Goal: Information Seeking & Learning: Check status

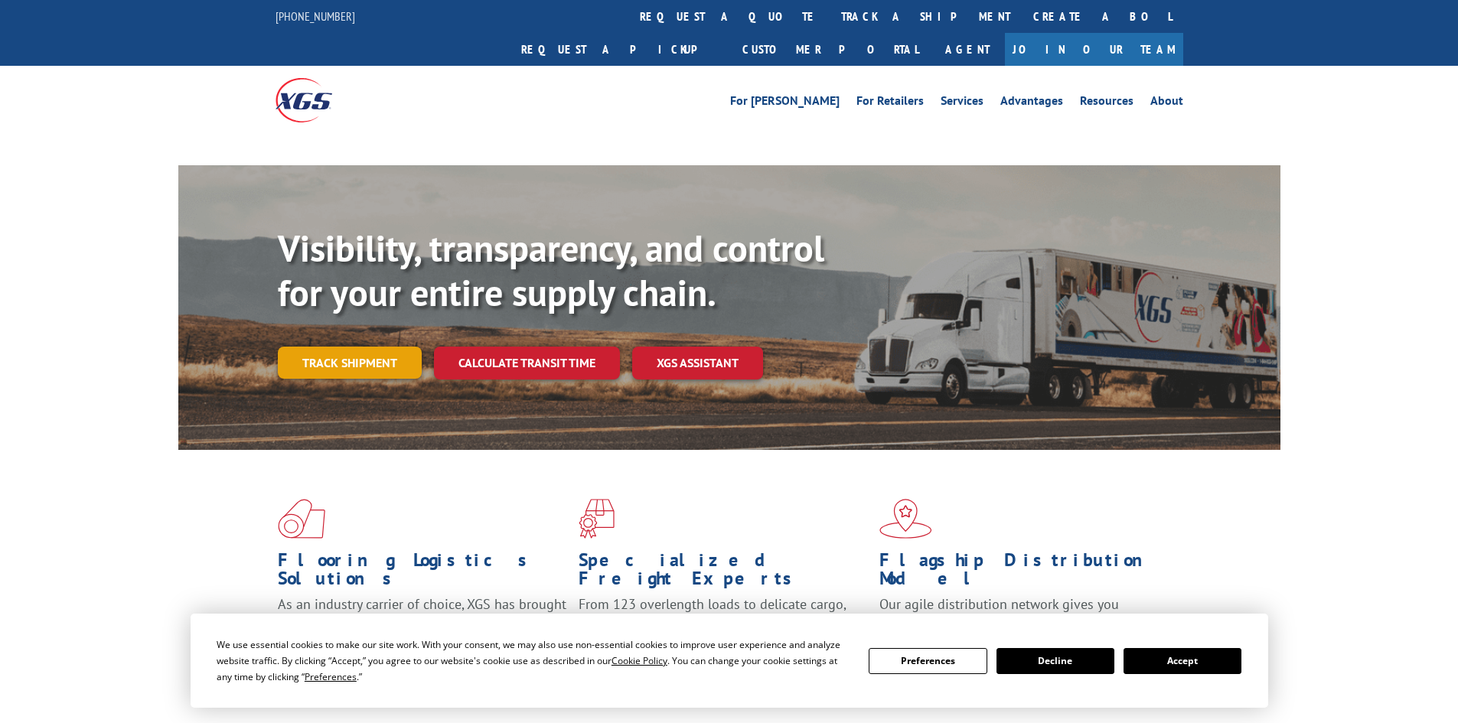
click at [341, 347] on link "Track shipment" at bounding box center [350, 363] width 144 height 32
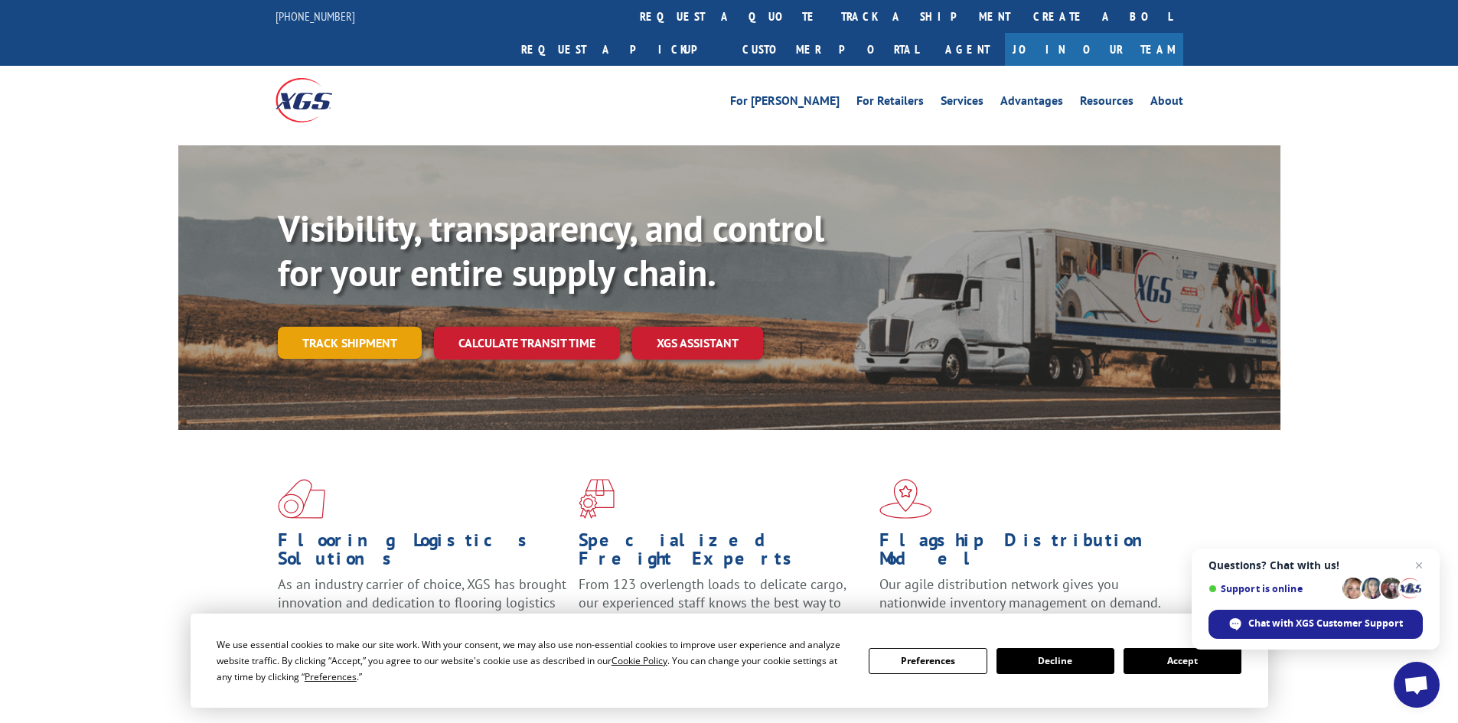
click at [351, 327] on link "Track shipment" at bounding box center [350, 343] width 144 height 32
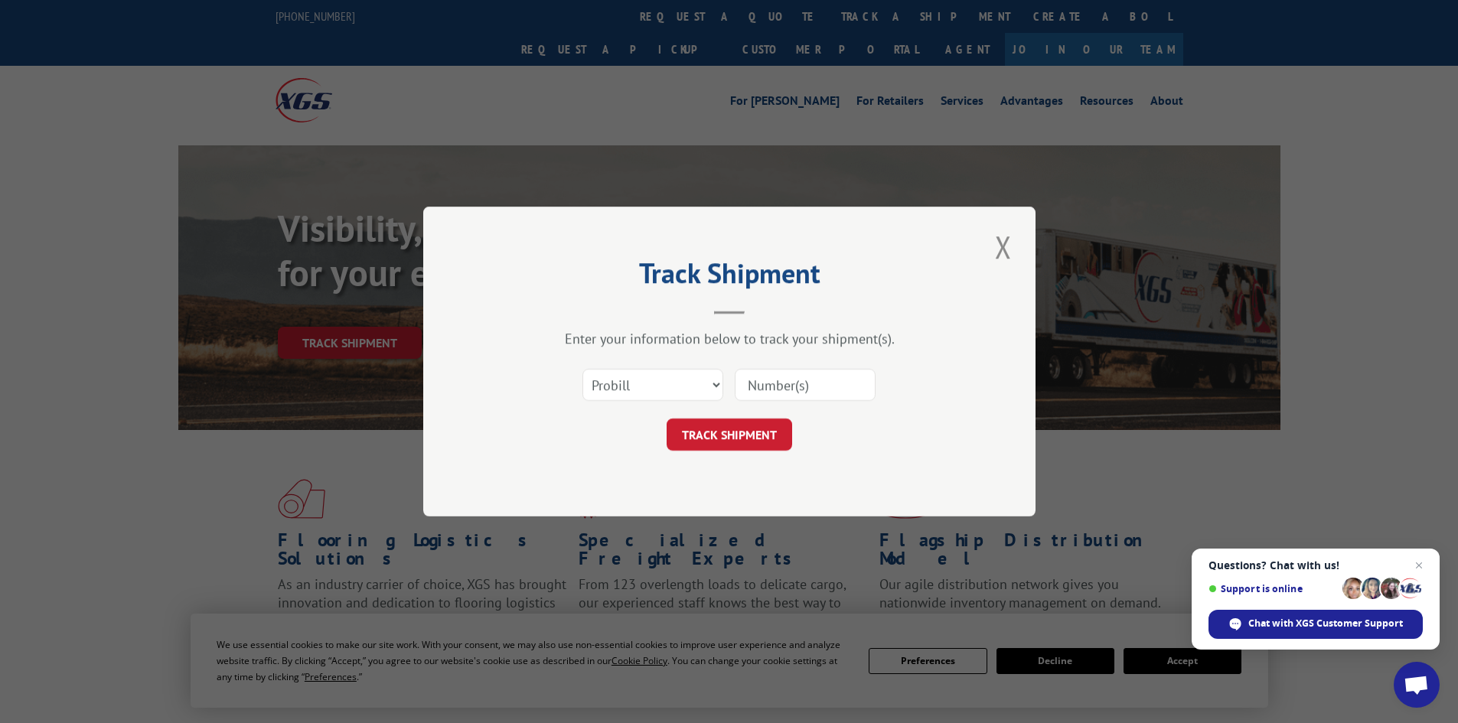
click at [795, 377] on input at bounding box center [805, 385] width 141 height 32
paste input "17504799"
type input "17504799"
click at [758, 434] on button "TRACK SHIPMENT" at bounding box center [730, 435] width 126 height 32
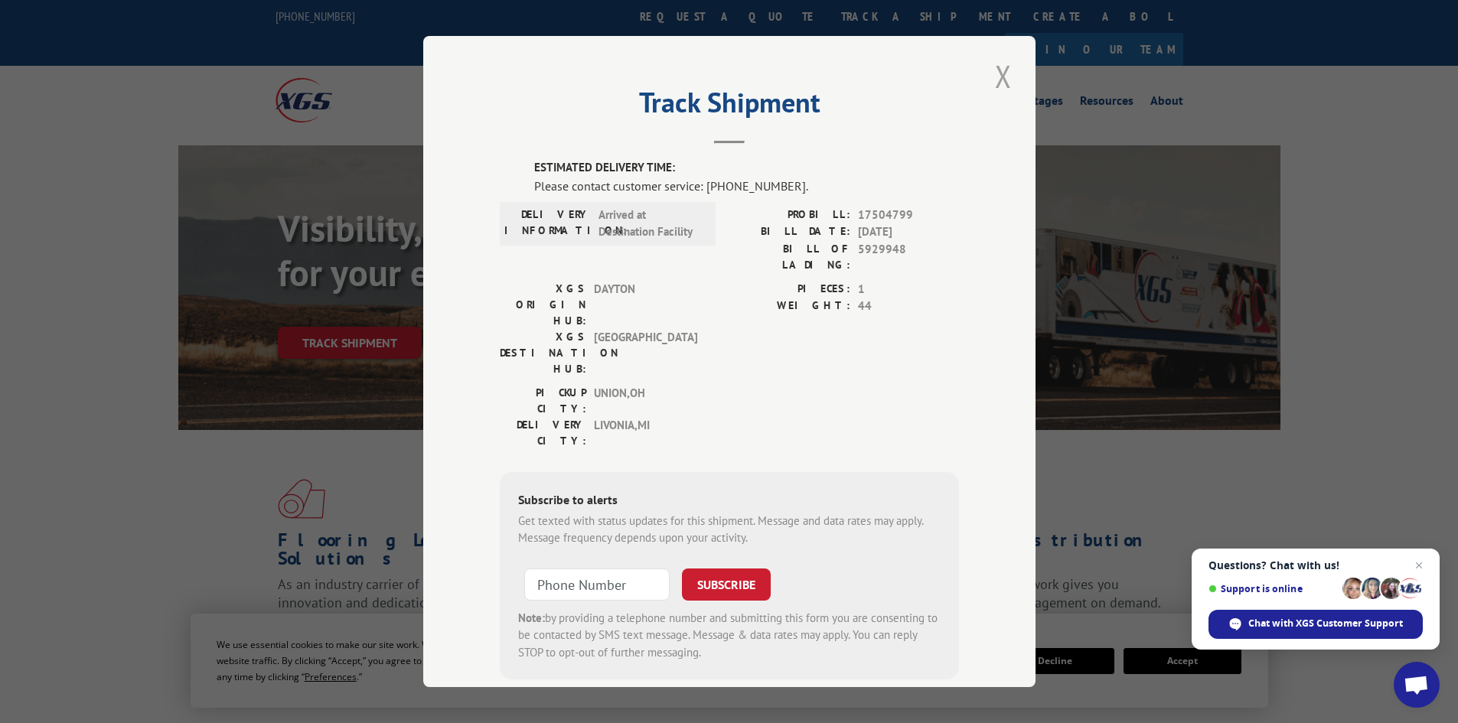
click at [999, 77] on button "Close modal" at bounding box center [1003, 76] width 26 height 42
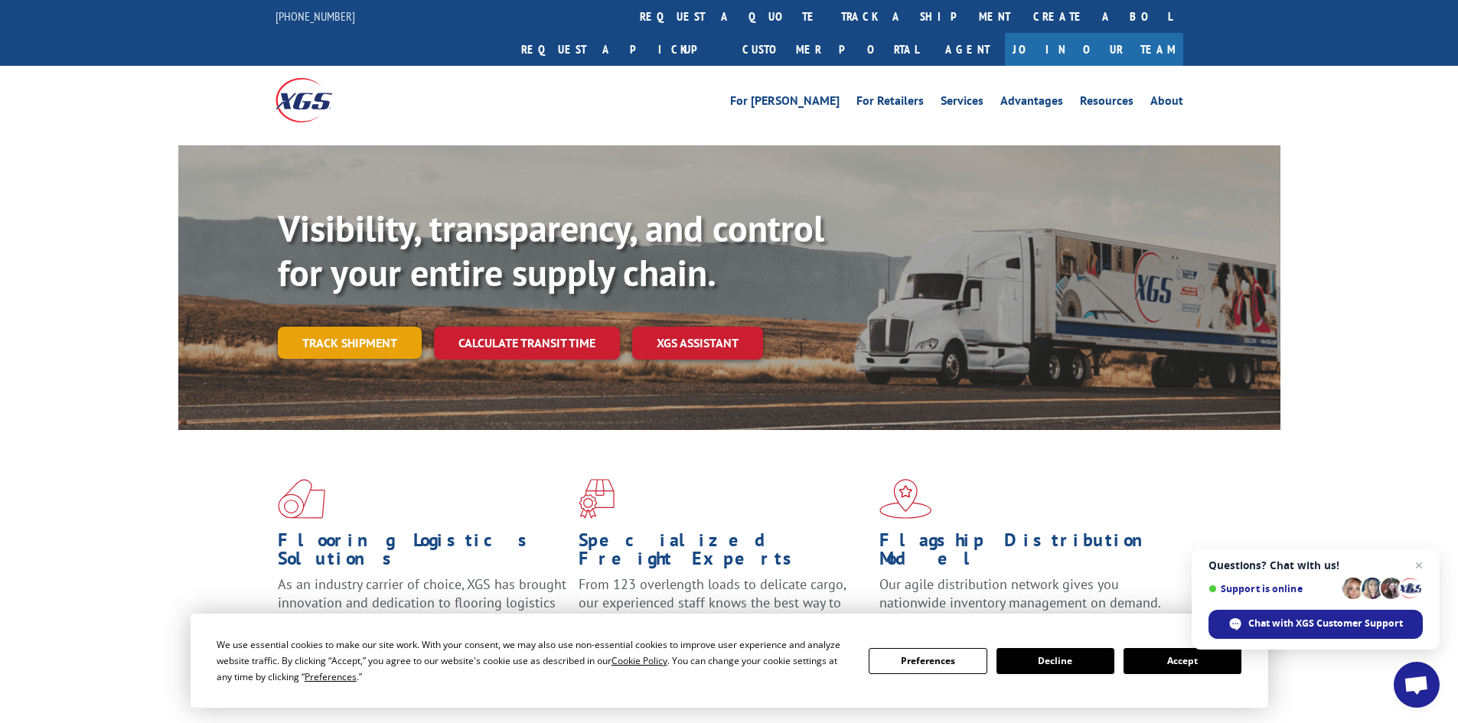
click at [363, 327] on link "Track shipment" at bounding box center [350, 343] width 144 height 32
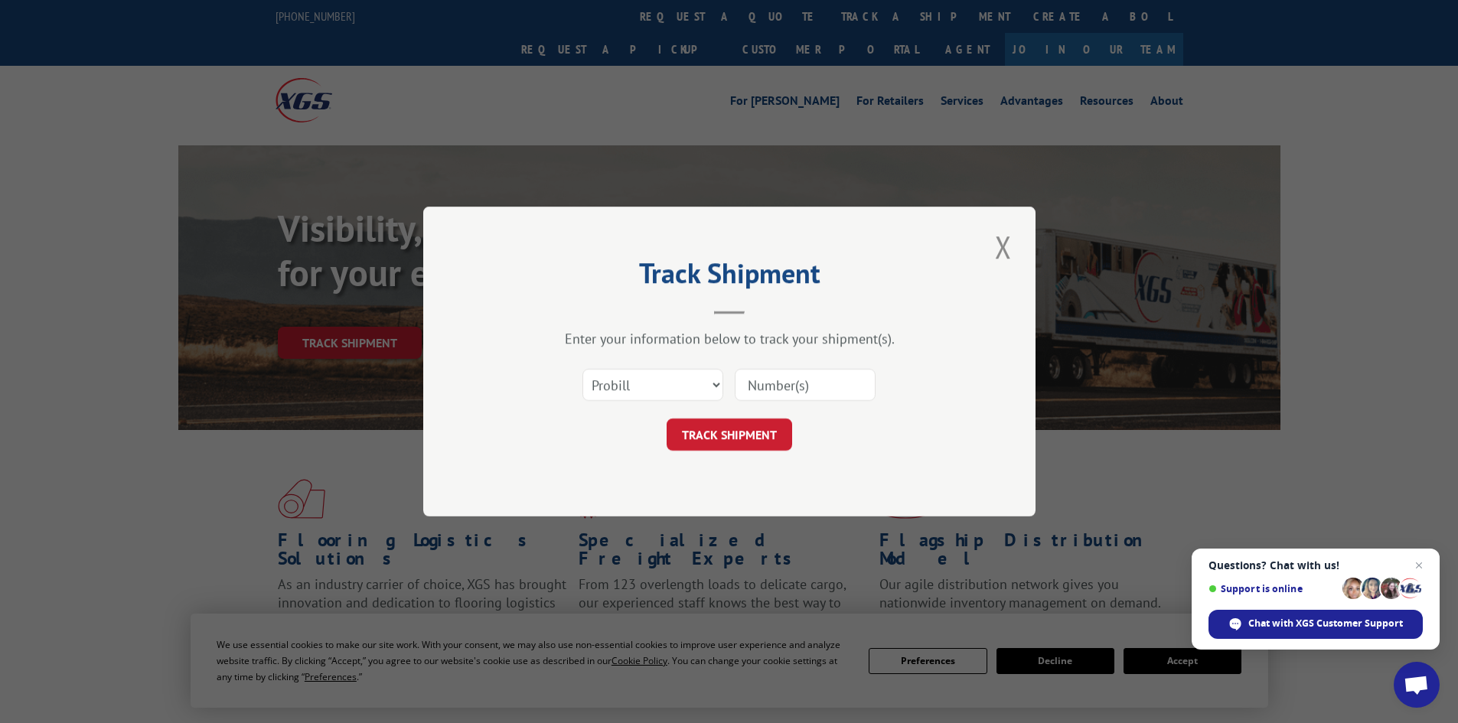
click at [776, 387] on input at bounding box center [805, 385] width 141 height 32
paste input "17460426"
type input "17460426"
click at [725, 434] on button "TRACK SHIPMENT" at bounding box center [730, 435] width 126 height 32
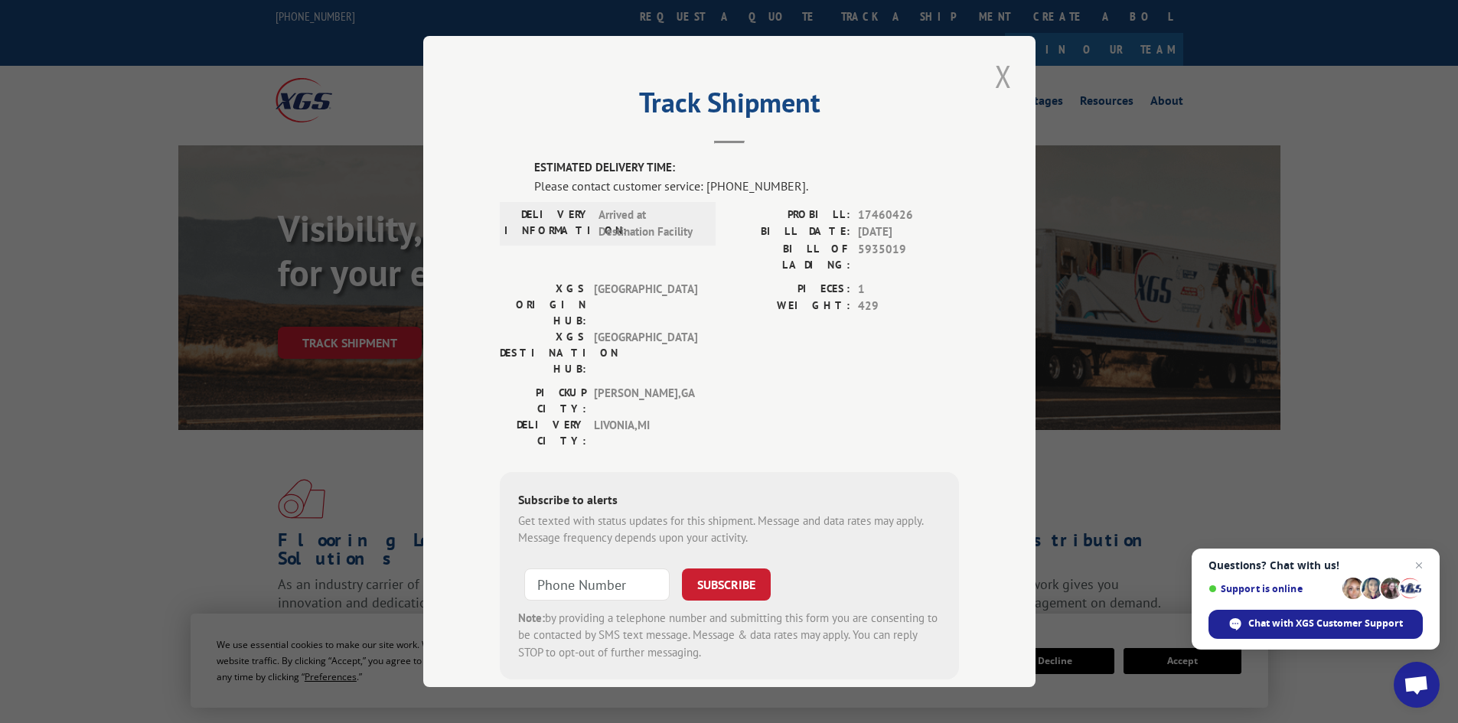
click at [997, 78] on button "Close modal" at bounding box center [1003, 76] width 26 height 42
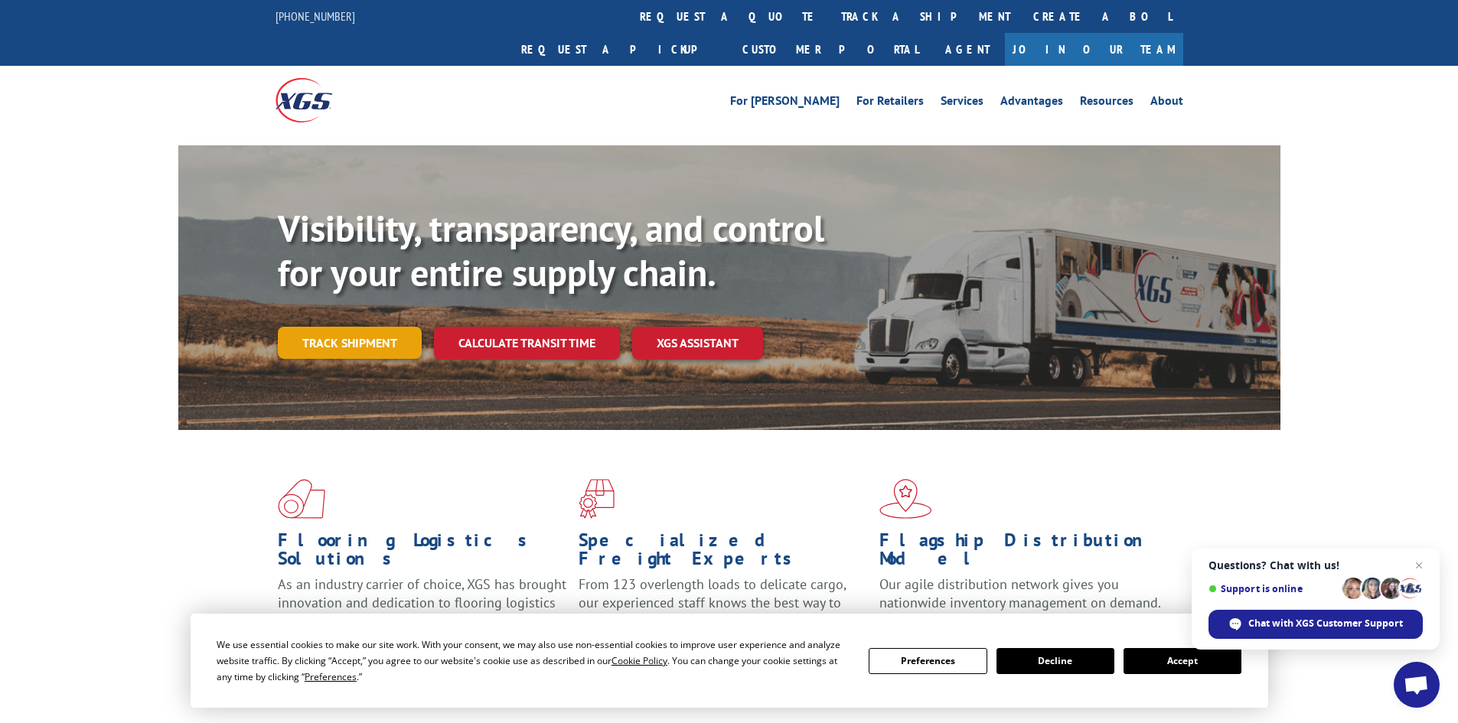
click at [321, 327] on link "Track shipment" at bounding box center [350, 343] width 144 height 32
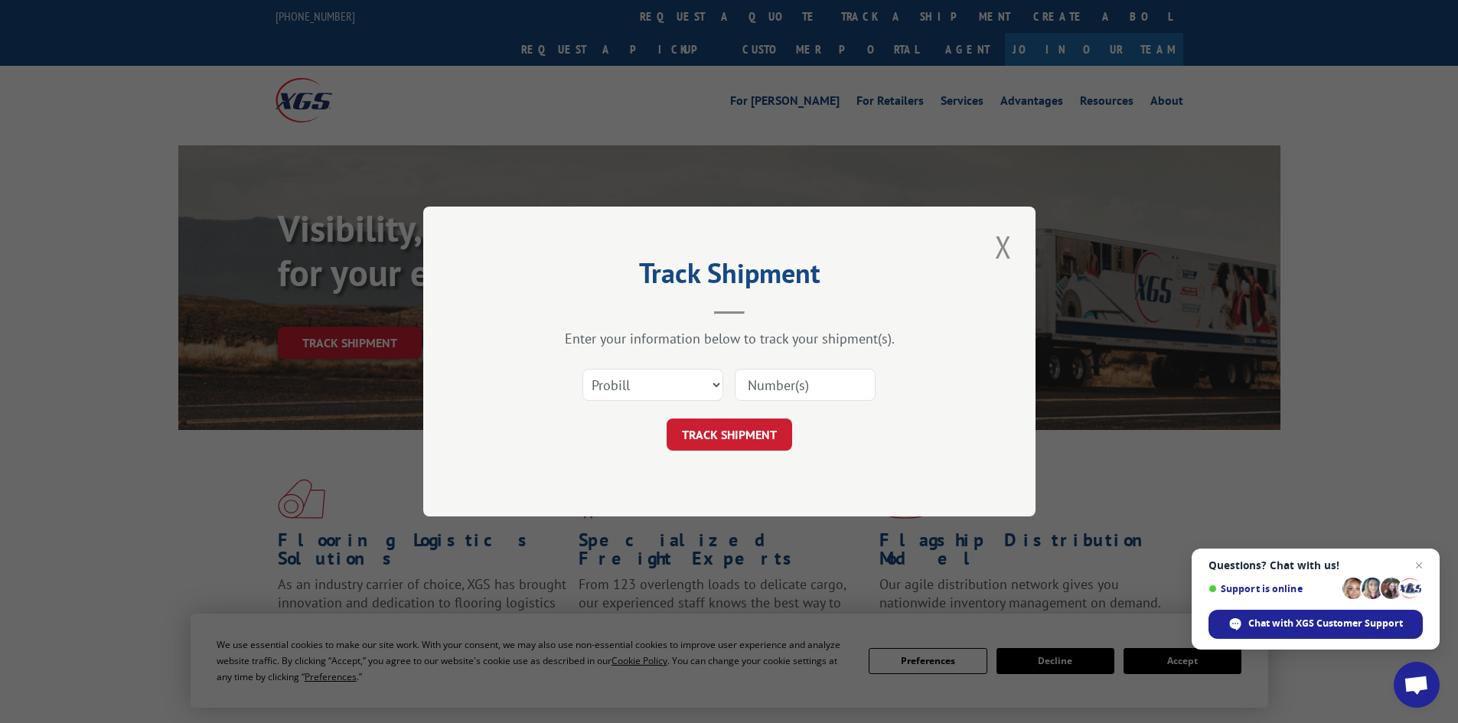
click at [794, 382] on input at bounding box center [805, 385] width 141 height 32
paste input "17223310"
type input "17223310"
click at [753, 430] on button "TRACK SHIPMENT" at bounding box center [730, 435] width 126 height 32
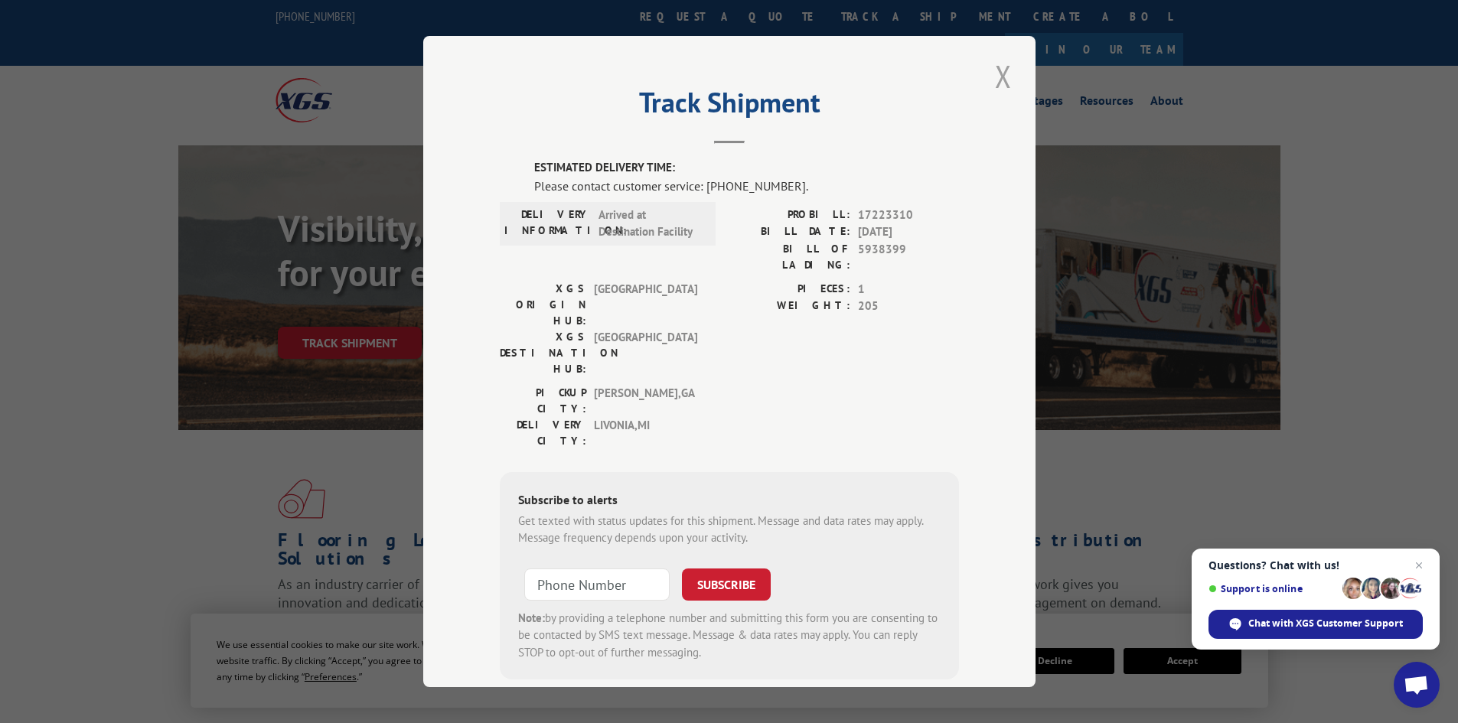
click at [1000, 74] on button "Close modal" at bounding box center [1003, 76] width 26 height 42
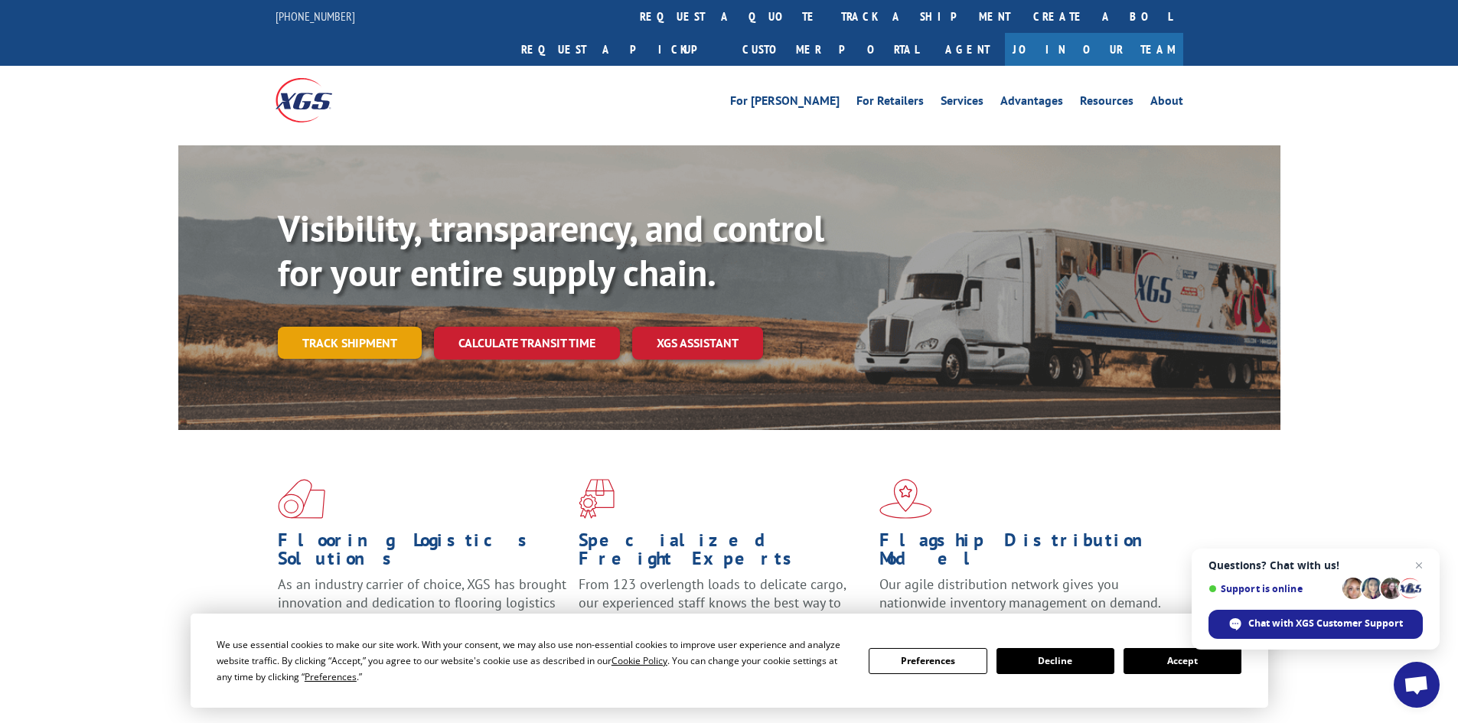
click at [343, 327] on link "Track shipment" at bounding box center [350, 343] width 144 height 32
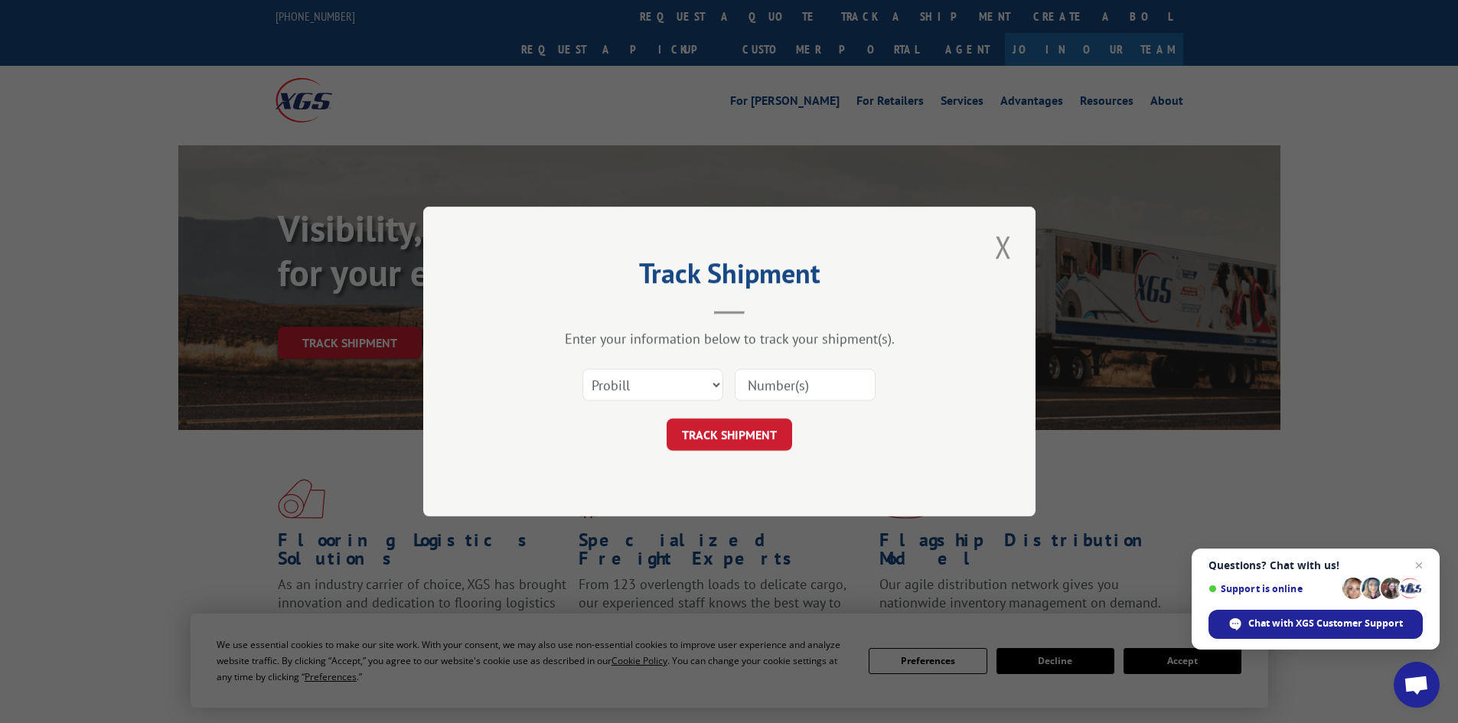
click at [786, 371] on input at bounding box center [805, 385] width 141 height 32
paste input "17513012"
type input "17513012"
click at [723, 439] on button "TRACK SHIPMENT" at bounding box center [730, 435] width 126 height 32
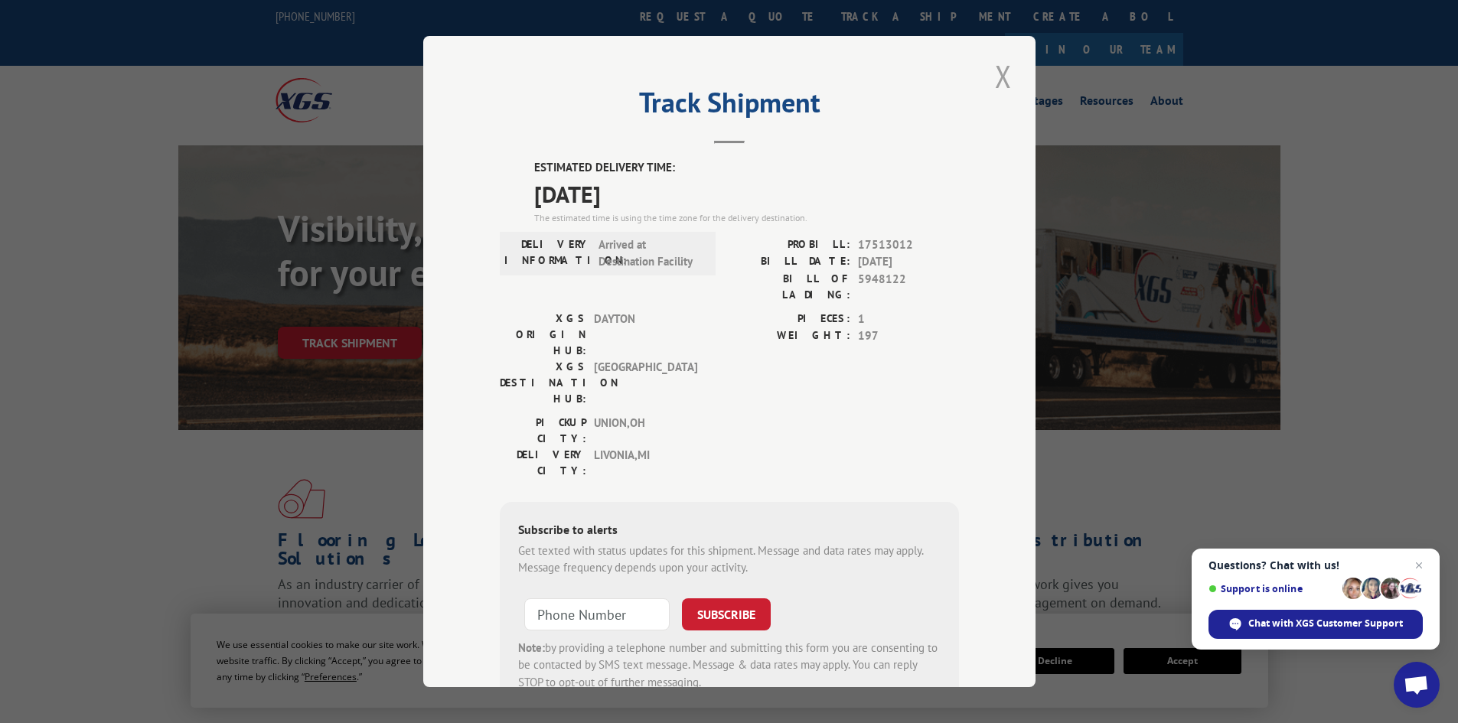
click at [991, 70] on button "Close modal" at bounding box center [1003, 76] width 26 height 42
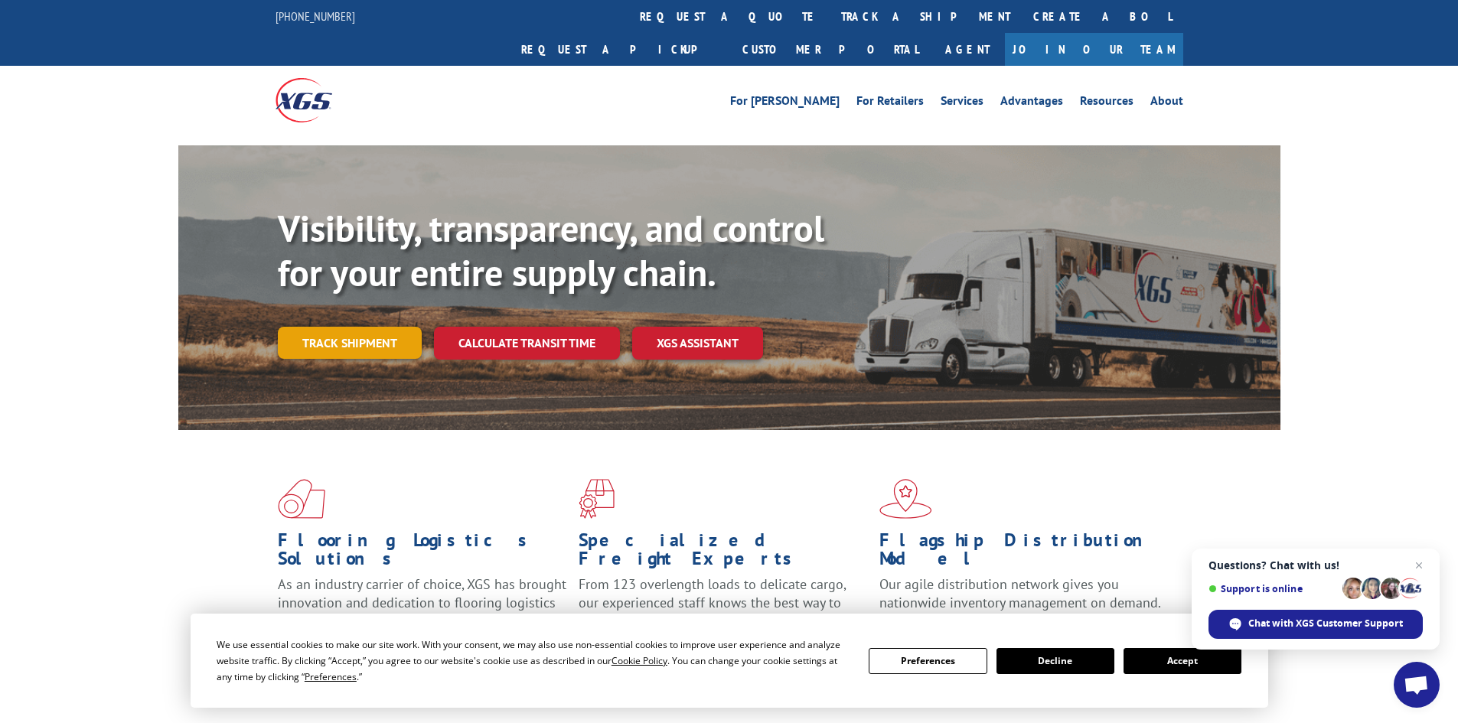
click at [336, 327] on link "Track shipment" at bounding box center [350, 343] width 144 height 32
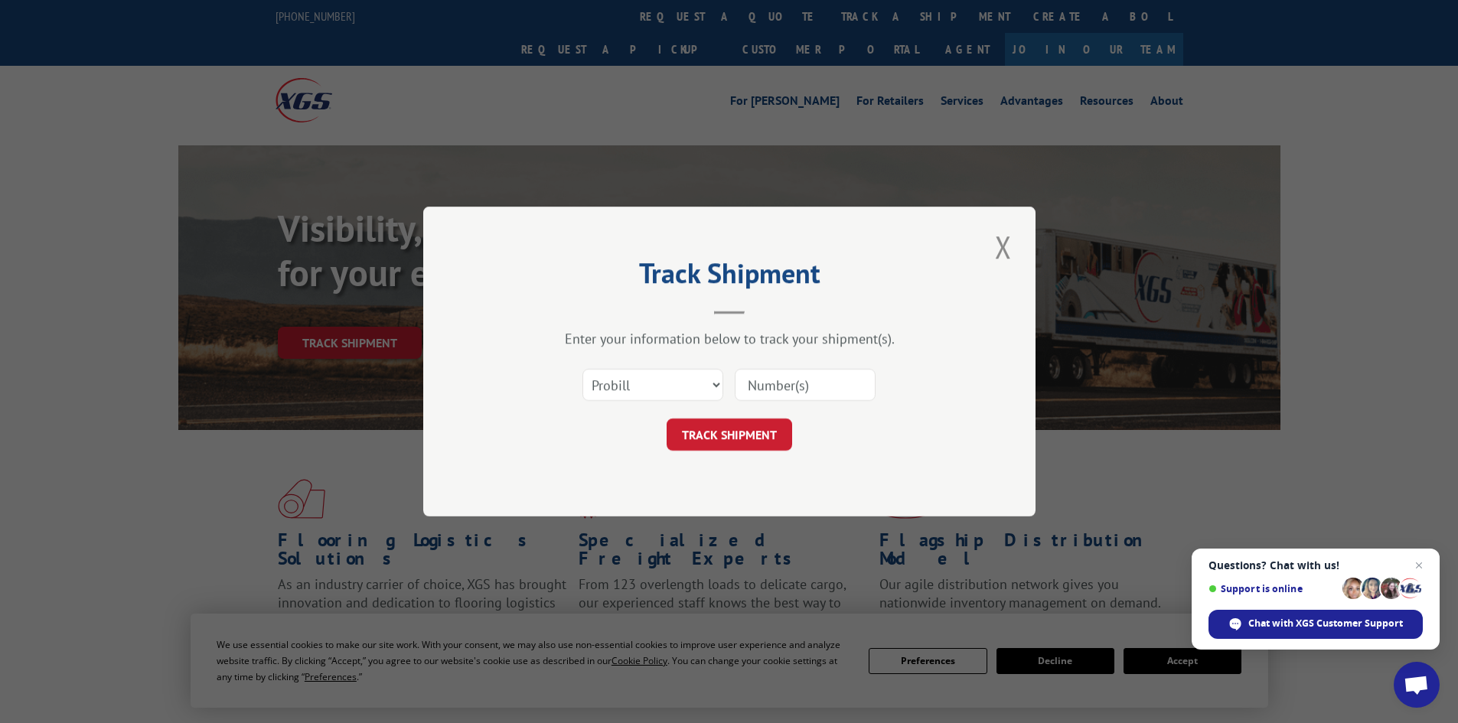
click at [819, 391] on input at bounding box center [805, 385] width 141 height 32
paste input "17223833"
type input "17223833"
click at [736, 429] on button "TRACK SHIPMENT" at bounding box center [730, 435] width 126 height 32
